Goal: Information Seeking & Learning: Learn about a topic

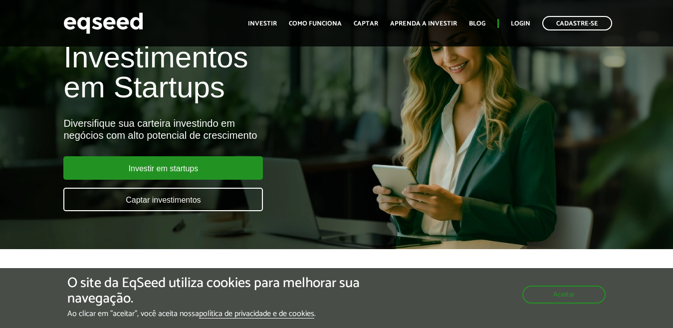
scroll to position [70, 0]
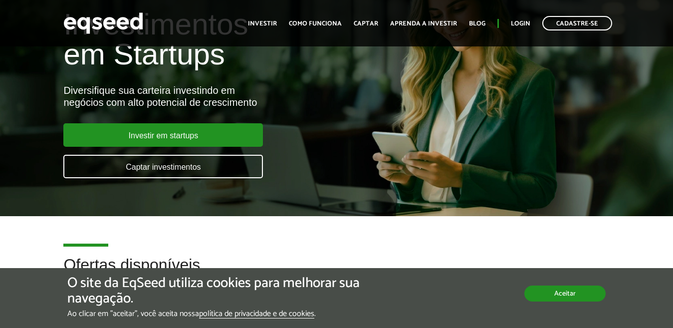
click at [573, 293] on button "Aceitar" at bounding box center [565, 294] width 81 height 16
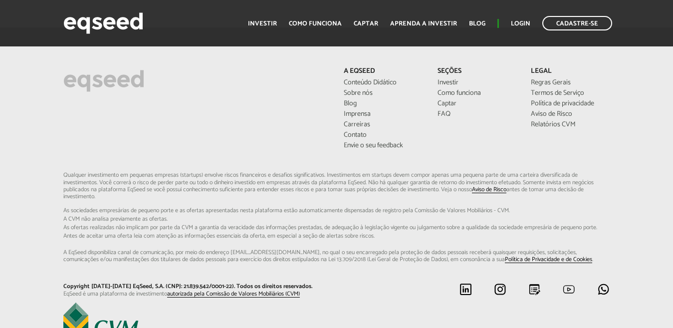
scroll to position [2591, 0]
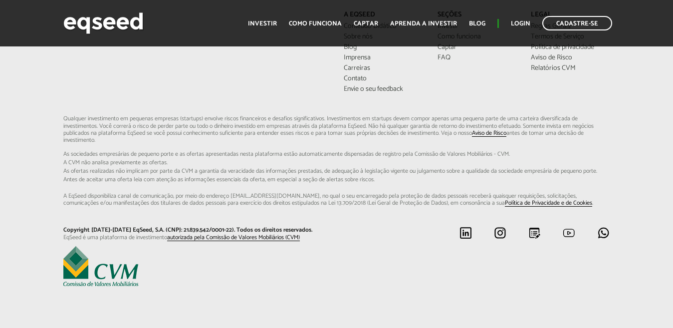
click at [518, 267] on div at bounding box center [336, 267] width 561 height 42
click at [501, 235] on img at bounding box center [500, 233] width 12 height 12
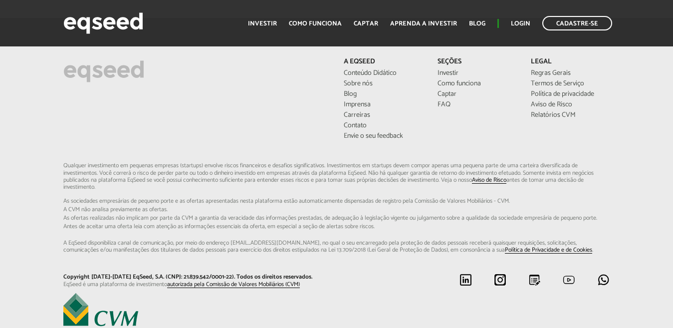
scroll to position [2497, 0]
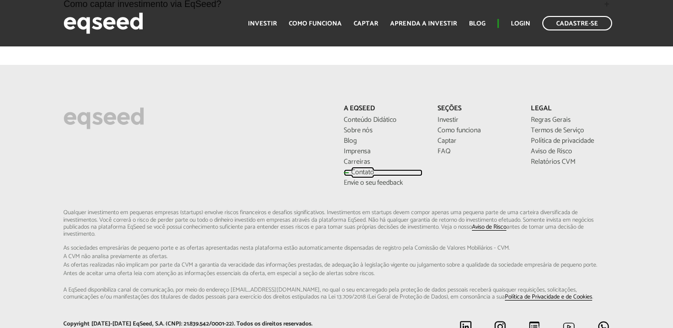
click at [359, 171] on link "Contato" at bounding box center [383, 172] width 78 height 7
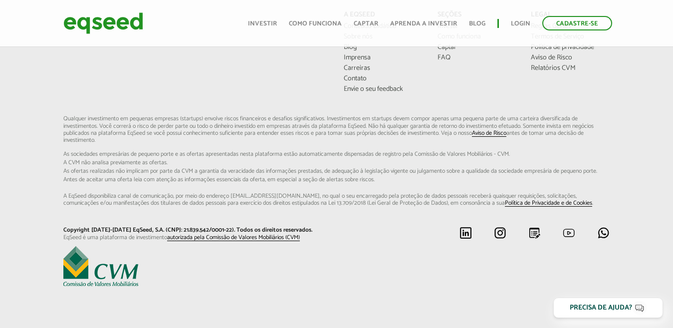
scroll to position [595, 0]
click at [603, 238] on img at bounding box center [604, 233] width 12 height 12
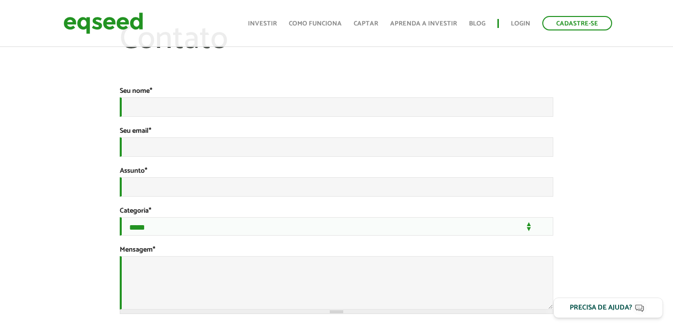
scroll to position [0, 0]
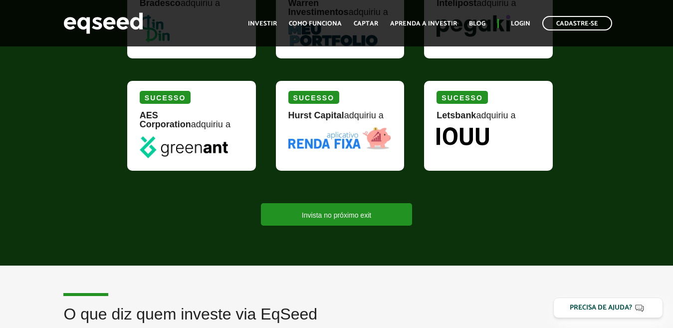
scroll to position [1038, 0]
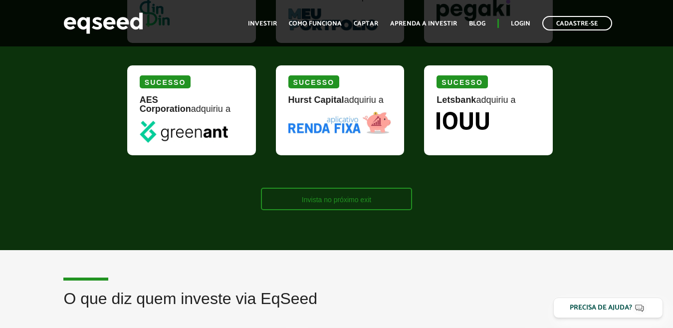
click at [350, 202] on link "Invista no próximo exit" at bounding box center [336, 199] width 151 height 22
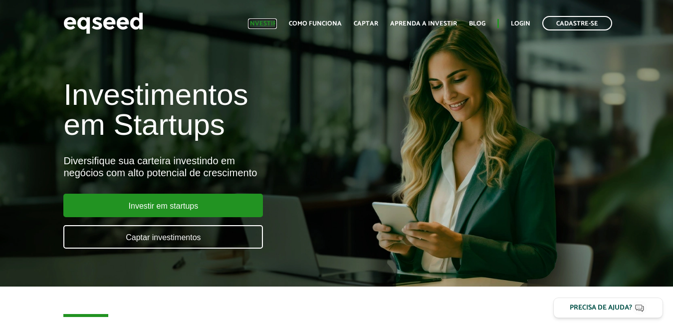
click at [267, 23] on link "Investir" at bounding box center [262, 23] width 29 height 6
